Goal: Information Seeking & Learning: Learn about a topic

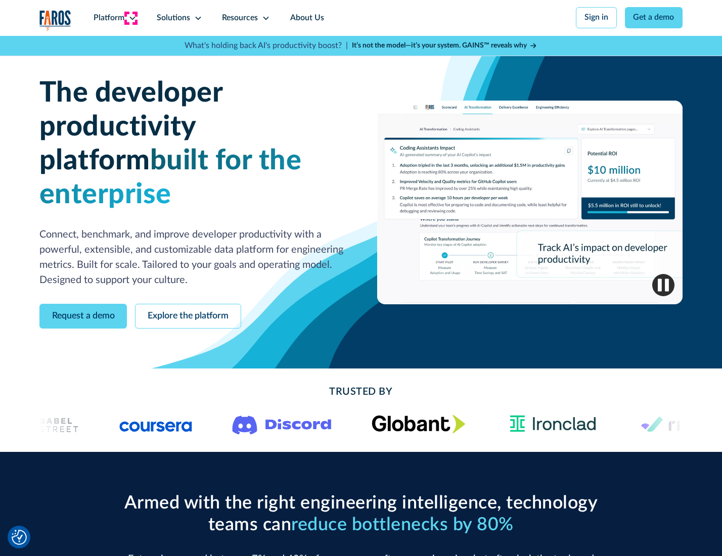
click at [131, 18] on icon at bounding box center [132, 18] width 8 height 8
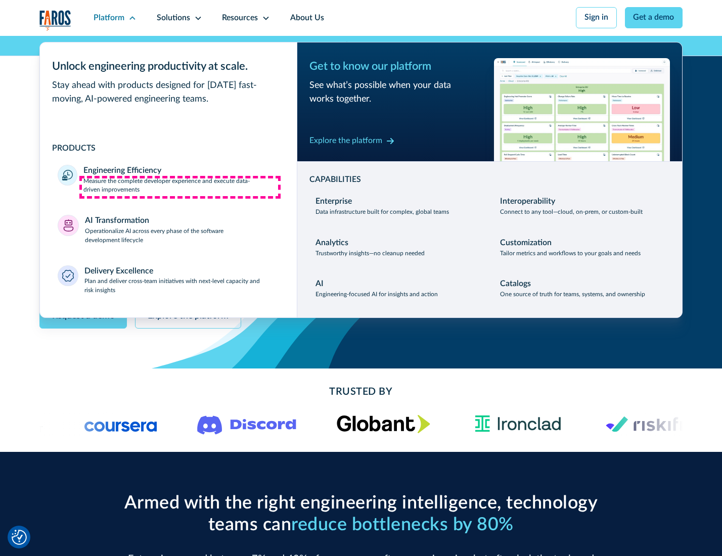
click at [180, 187] on p "Measure the complete developer experience and execute data-driven improvements" at bounding box center [180, 186] width 195 height 18
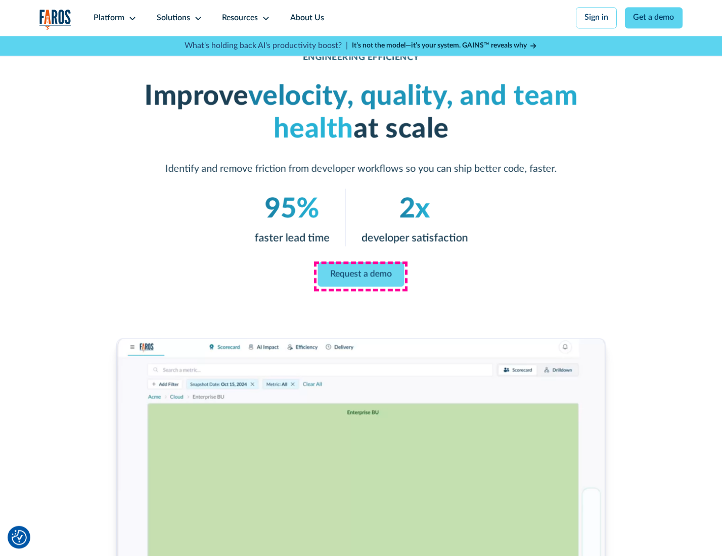
click at [360, 276] on link "Request a demo" at bounding box center [361, 274] width 86 height 24
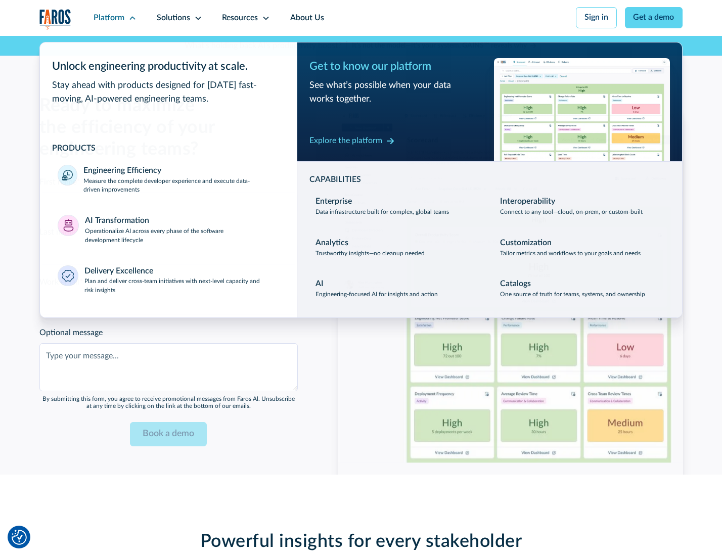
scroll to position [2201, 0]
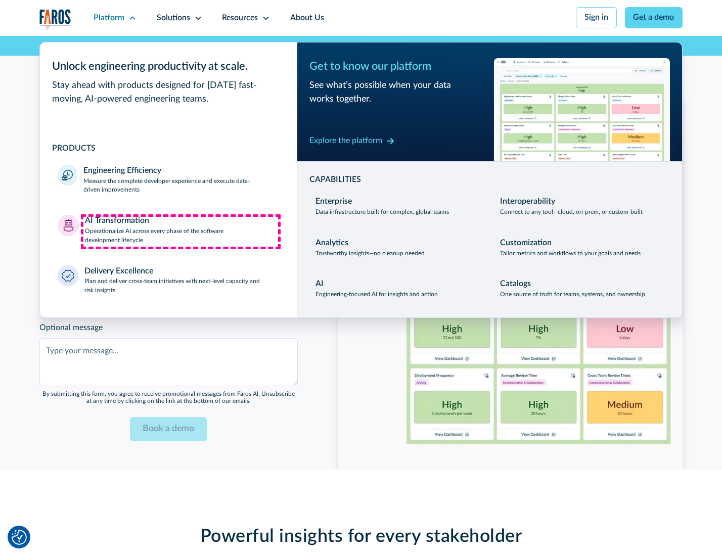
click at [181, 232] on p "Operationalize AI across every phase of the software development lifecycle" at bounding box center [182, 236] width 194 height 18
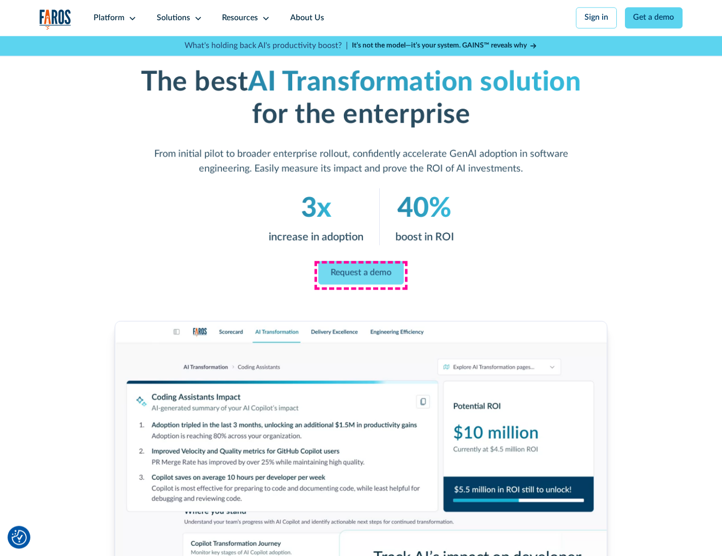
click at [360, 275] on link "Request a demo" at bounding box center [361, 273] width 85 height 24
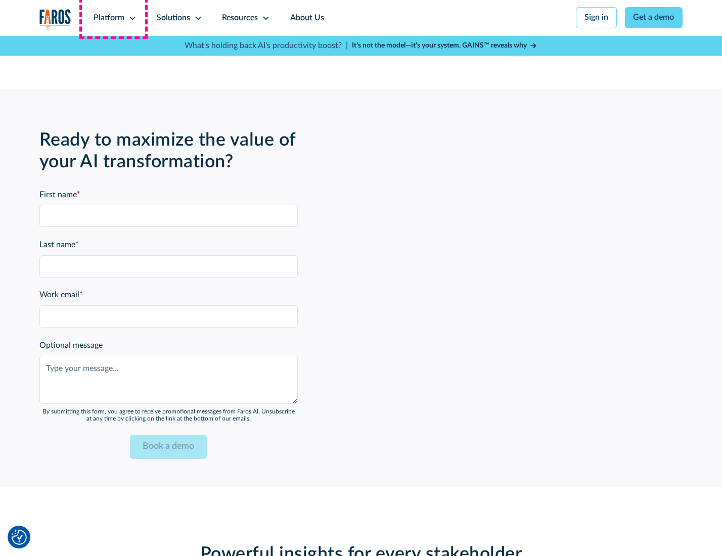
click at [113, 18] on div "Platform" at bounding box center [109, 18] width 31 height 12
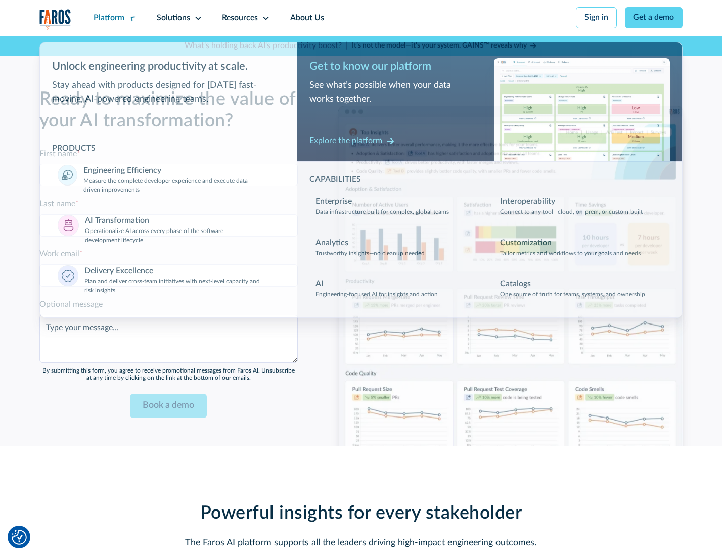
scroll to position [2445, 0]
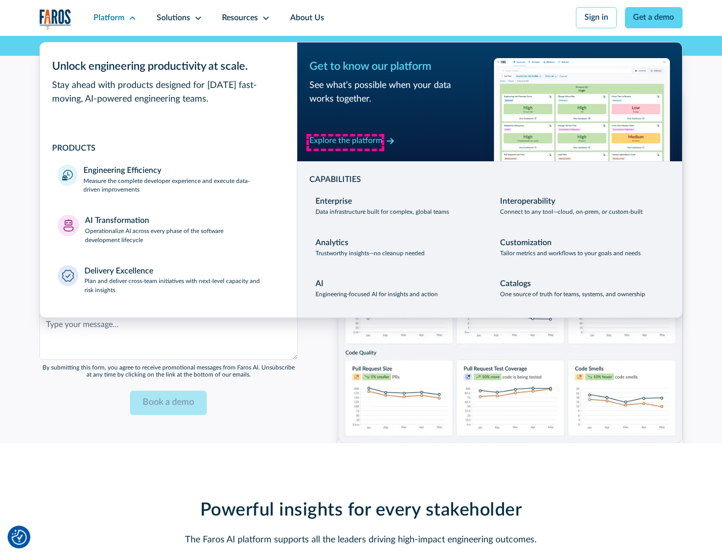
click at [345, 142] on div "Explore the platform" at bounding box center [345, 141] width 73 height 12
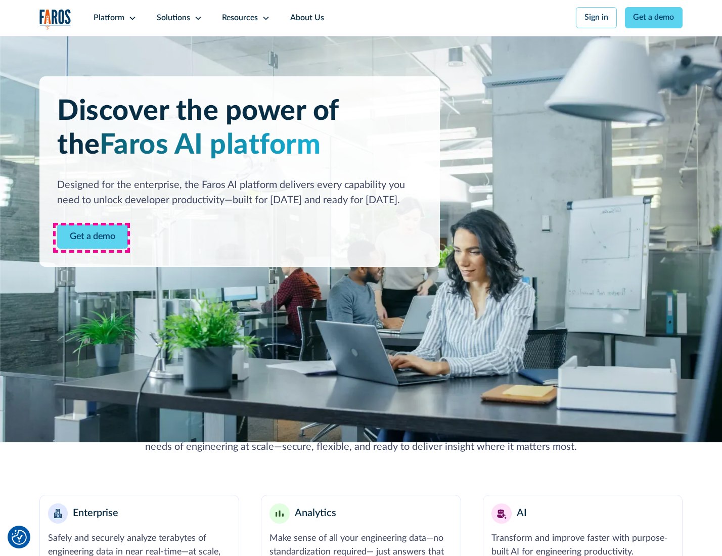
click at [92, 238] on link "Get a demo" at bounding box center [92, 236] width 71 height 25
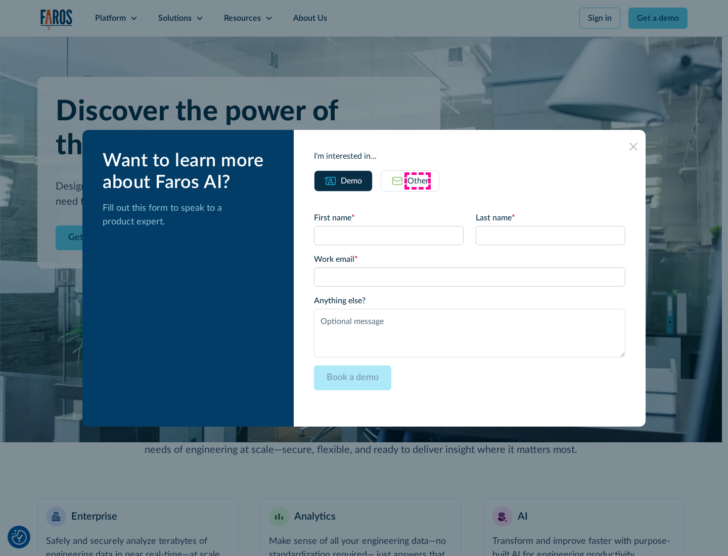
click at [418, 181] on div "Other" at bounding box center [418, 181] width 21 height 12
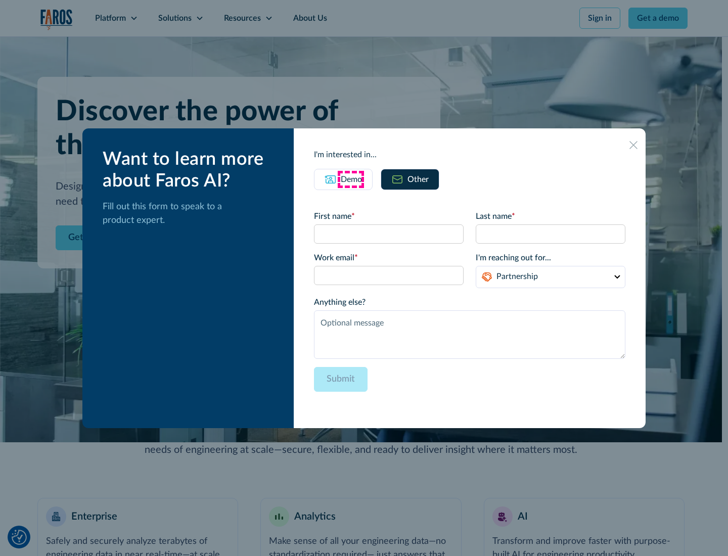
click at [350, 179] on div "Demo" at bounding box center [351, 179] width 21 height 12
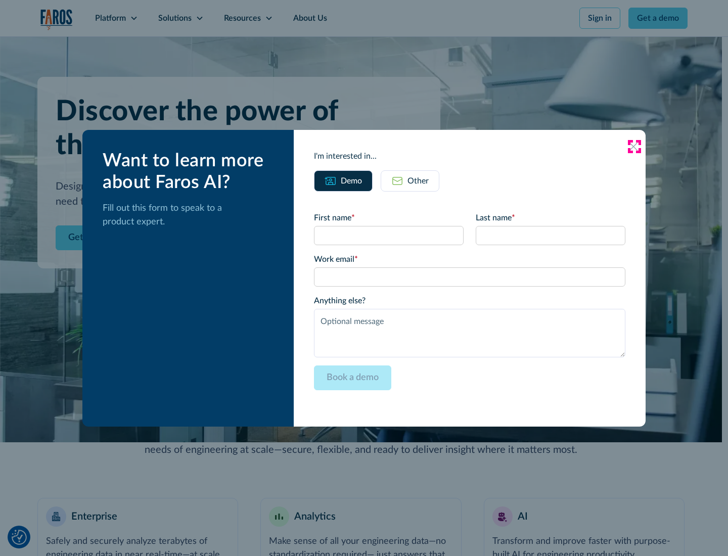
click at [634, 146] on icon at bounding box center [633, 147] width 8 height 8
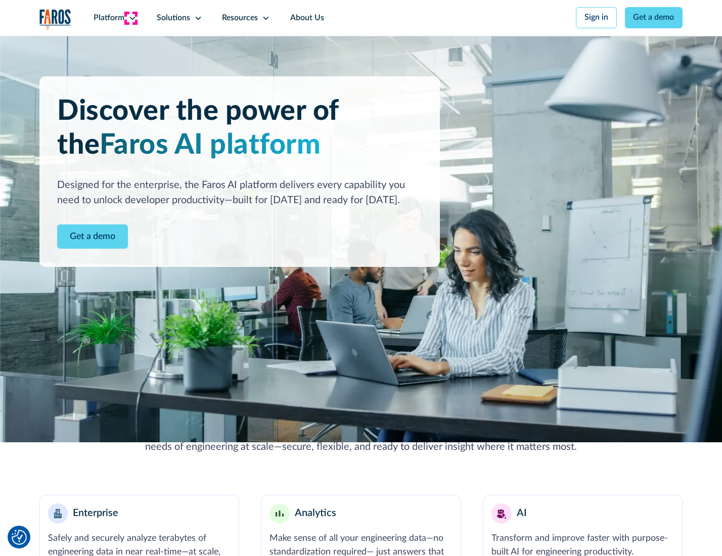
click at [131, 18] on icon at bounding box center [132, 18] width 8 height 8
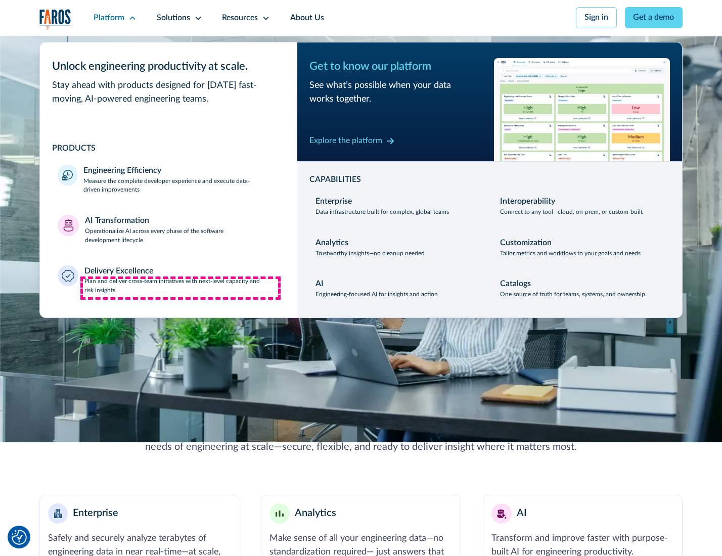
click at [181, 288] on p "Plan and deliver cross-team initiatives with next-level capacity and risk insig…" at bounding box center [181, 286] width 195 height 18
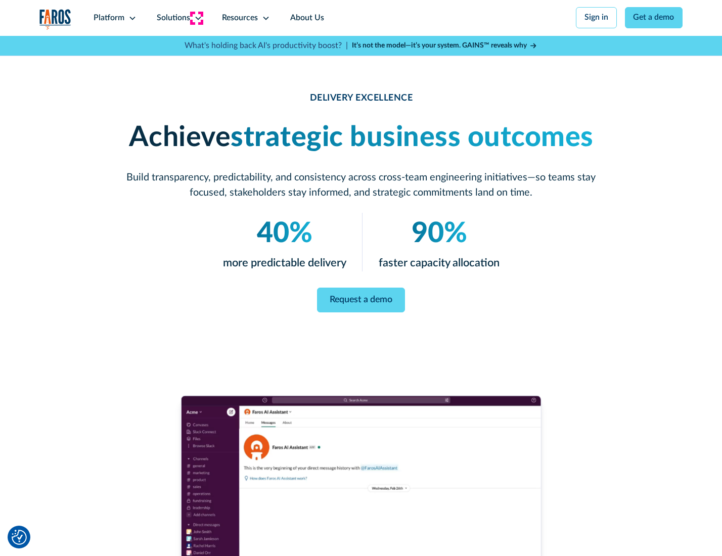
click at [196, 18] on icon at bounding box center [198, 18] width 8 height 8
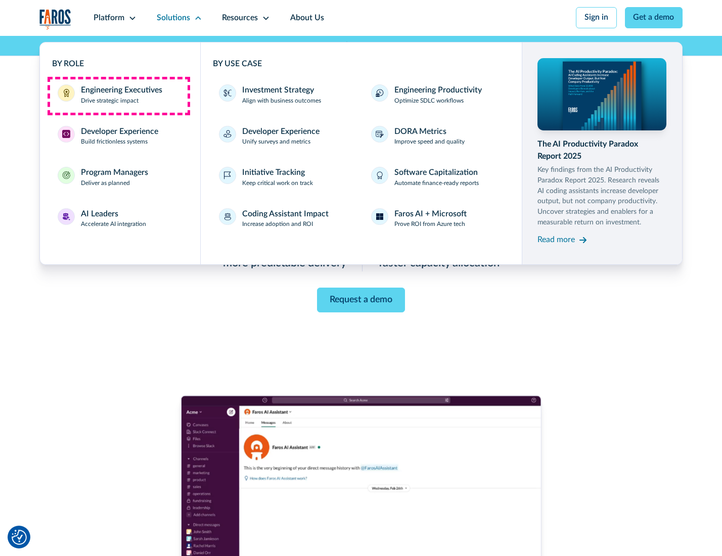
click at [118, 96] on div "Engineering Executives" at bounding box center [121, 90] width 81 height 12
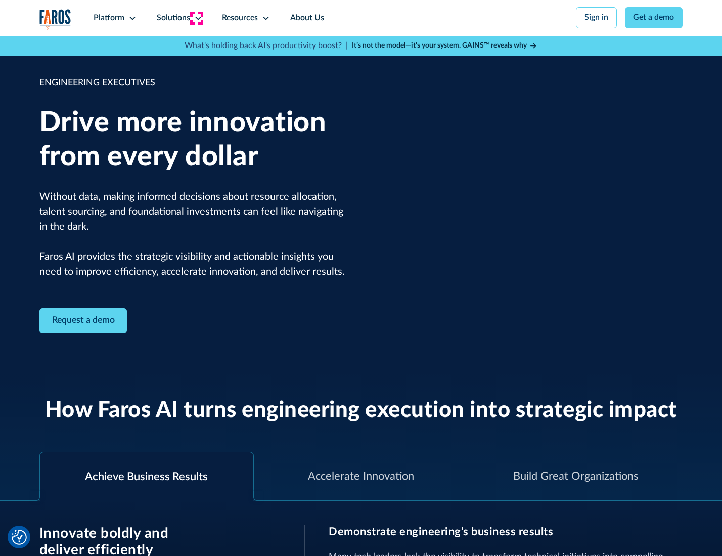
click at [196, 18] on icon at bounding box center [198, 18] width 8 height 8
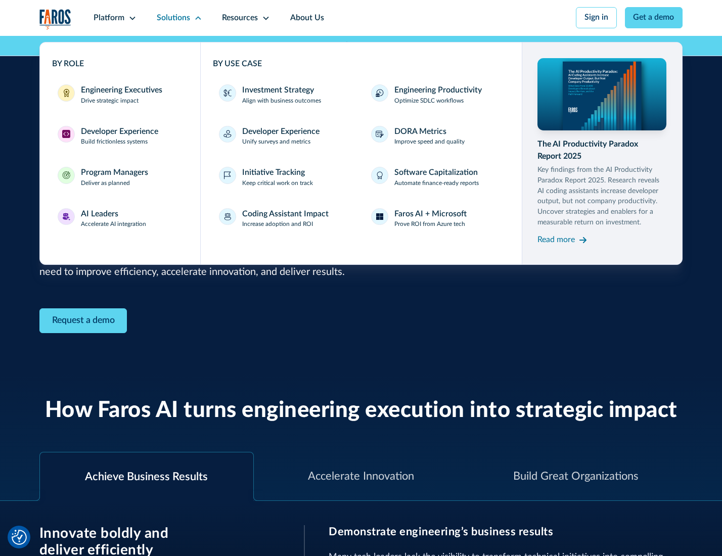
click at [118, 132] on div "Developer Experience" at bounding box center [119, 132] width 77 height 12
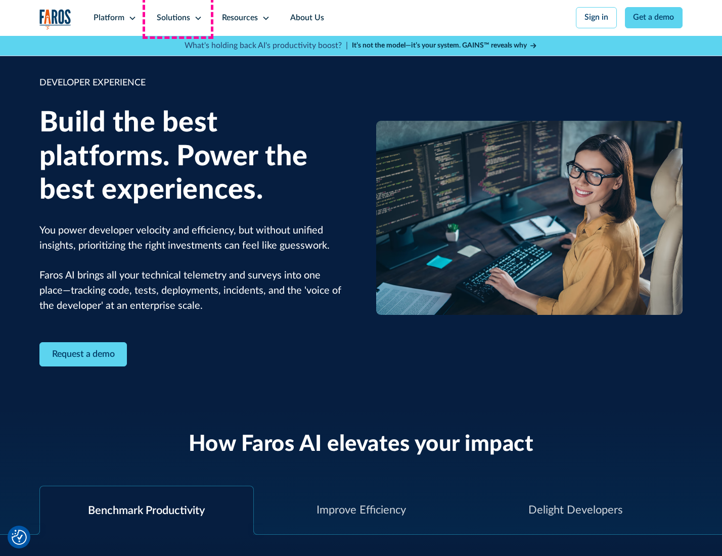
click at [178, 18] on div "Solutions" at bounding box center [173, 18] width 33 height 12
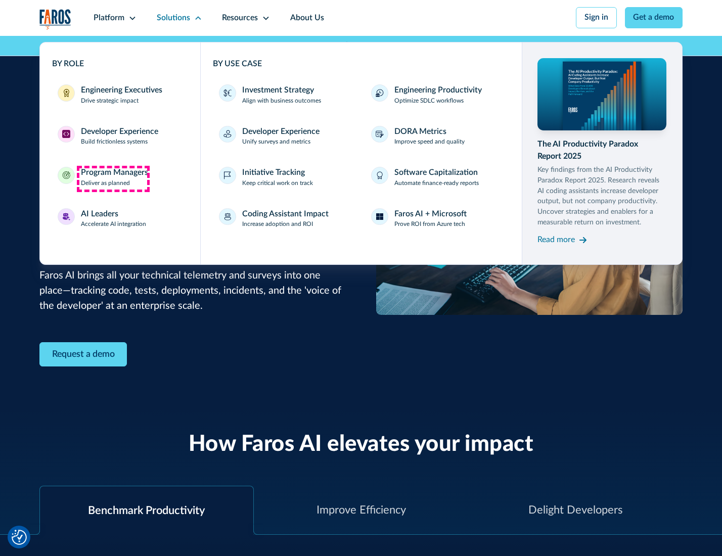
click at [113, 178] on div "Program Managers" at bounding box center [114, 173] width 67 height 12
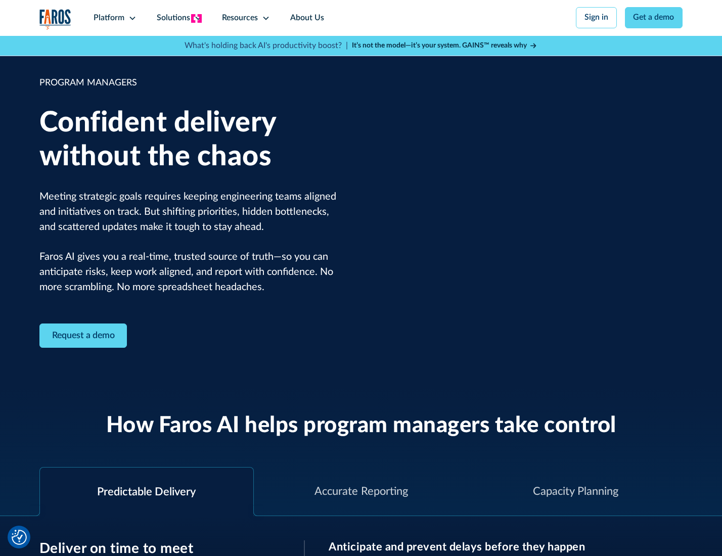
click at [196, 18] on icon at bounding box center [198, 18] width 8 height 8
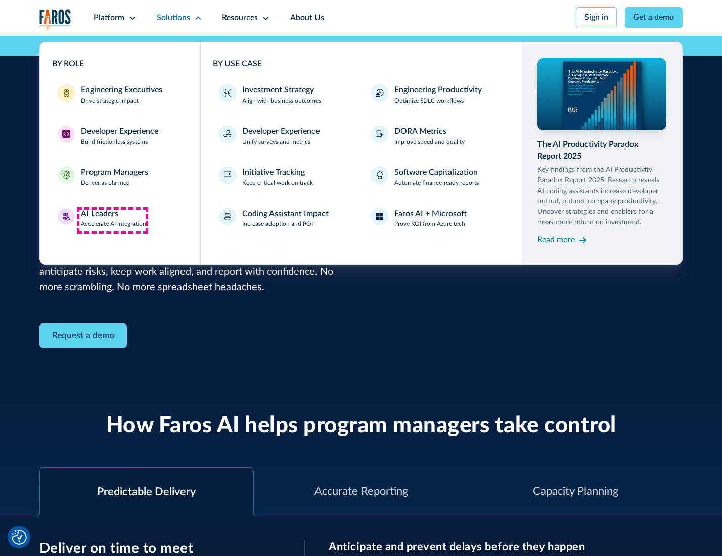
click at [112, 220] on div "AI Leaders" at bounding box center [99, 214] width 37 height 12
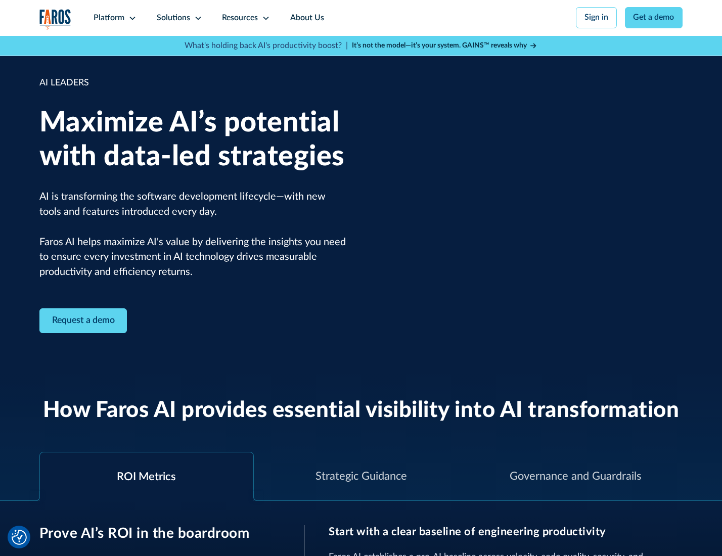
click at [196, 18] on icon at bounding box center [198, 18] width 8 height 8
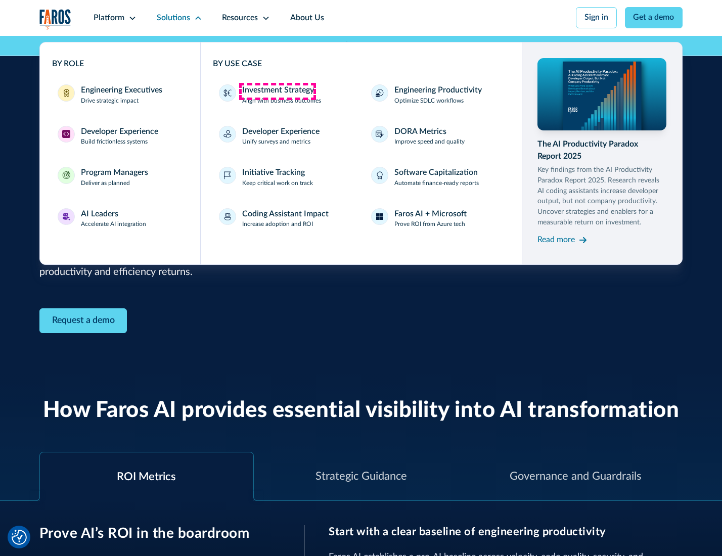
click at [277, 91] on div "Investment Strategy" at bounding box center [278, 90] width 72 height 12
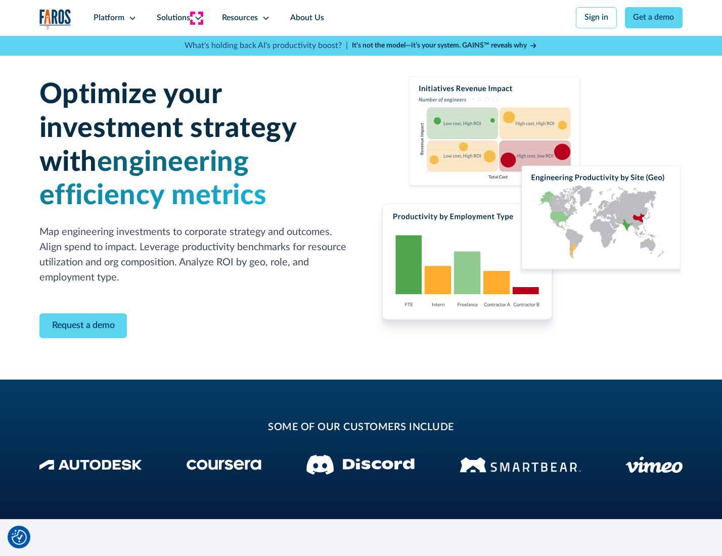
click at [196, 18] on icon at bounding box center [198, 18] width 8 height 8
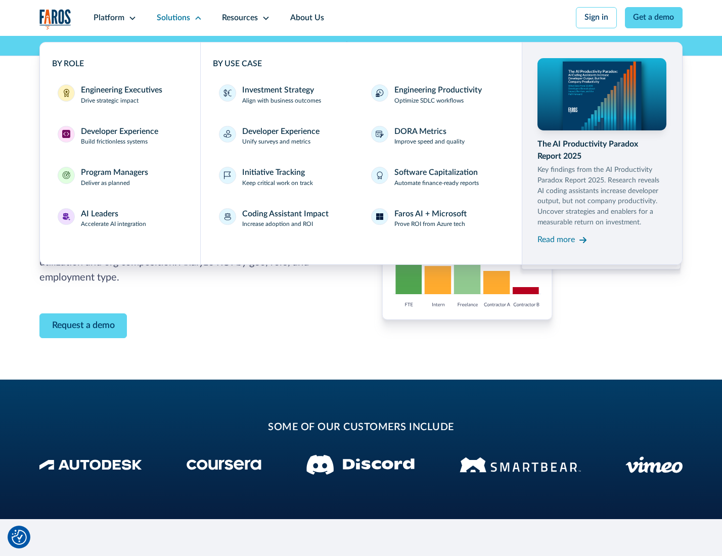
click at [430, 226] on p "Prove ROI from Azure tech" at bounding box center [429, 224] width 71 height 9
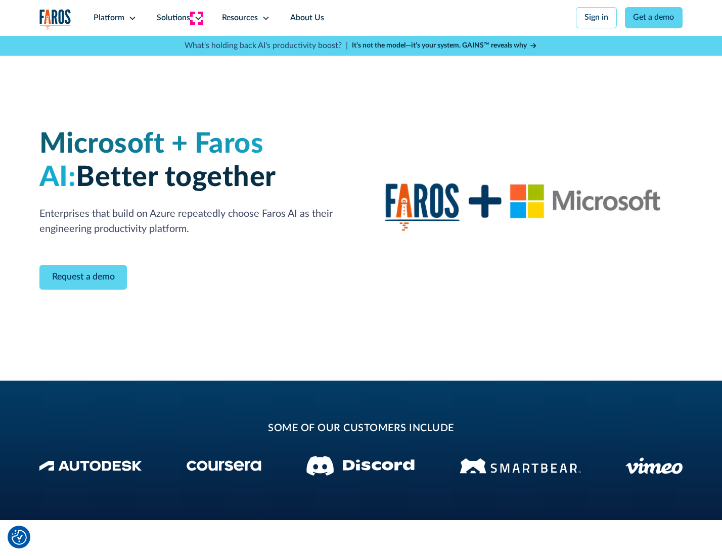
click at [196, 18] on icon at bounding box center [198, 18] width 8 height 8
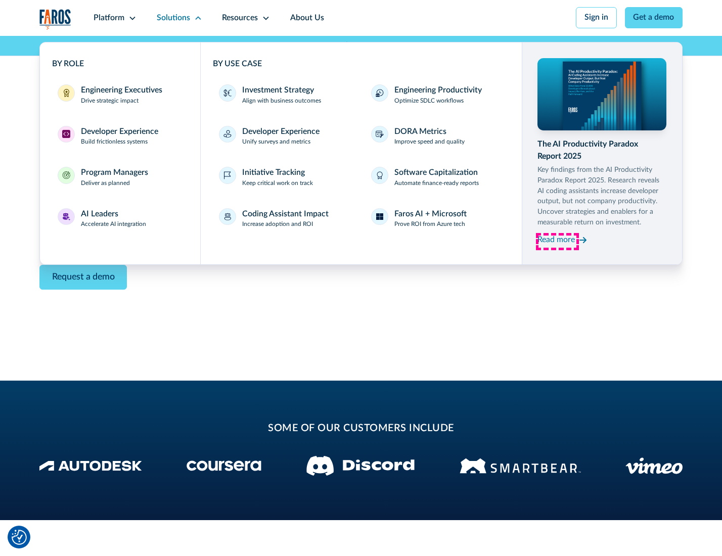
click at [557, 242] on div "Read more" at bounding box center [555, 240] width 37 height 12
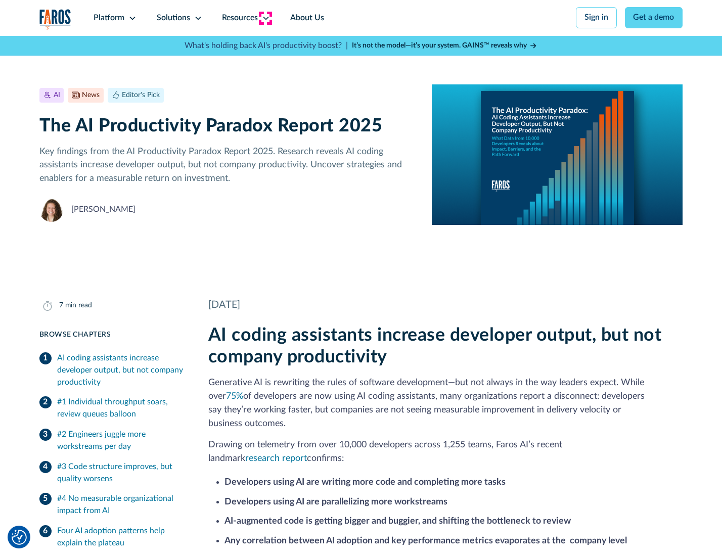
click at [265, 18] on icon at bounding box center [266, 18] width 8 height 8
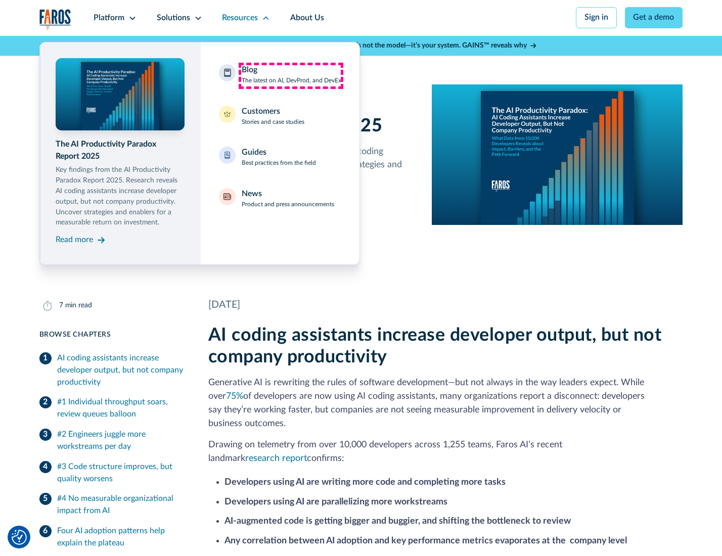
click at [291, 75] on div "Blog The latest on AI, DevProd, and DevEx" at bounding box center [292, 74] width 100 height 21
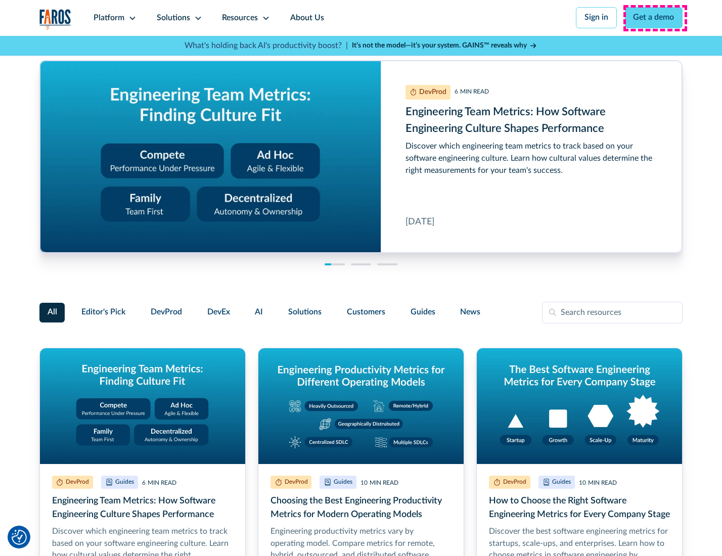
click at [655, 18] on link "Get a demo" at bounding box center [654, 17] width 58 height 21
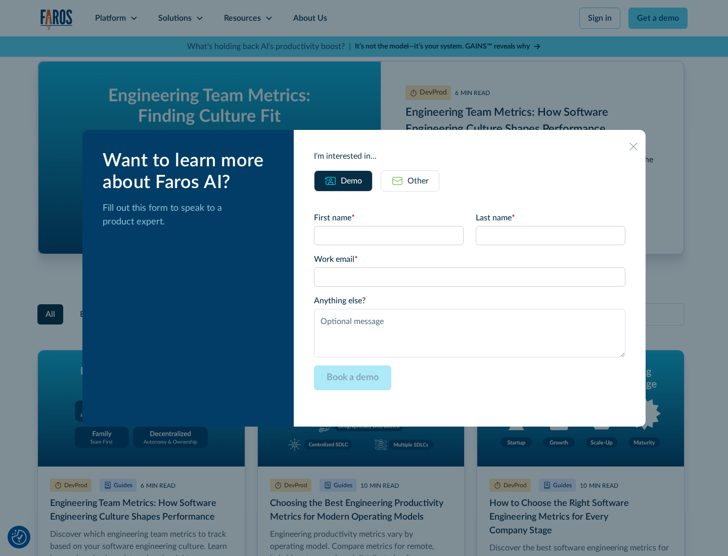
click at [410, 181] on div "Other" at bounding box center [418, 181] width 21 height 12
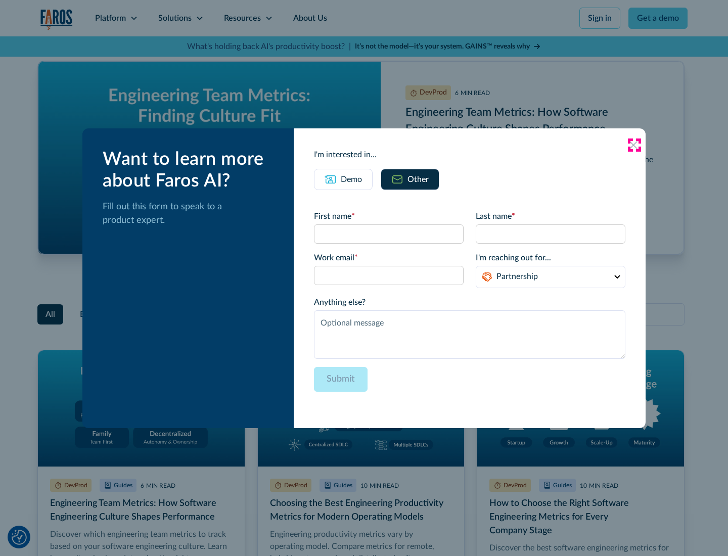
click at [634, 145] on icon at bounding box center [633, 145] width 8 height 8
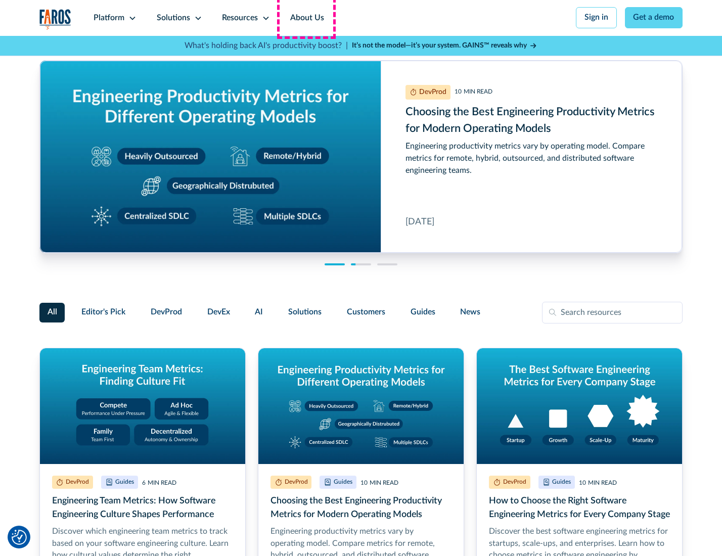
click at [306, 18] on link "About Us" at bounding box center [307, 18] width 54 height 36
